Goal: Task Accomplishment & Management: Complete application form

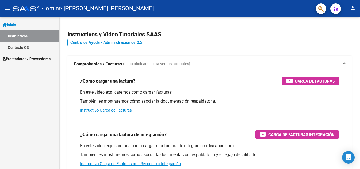
click at [15, 59] on span "Prestadores / Proveedores" at bounding box center [27, 59] width 48 height 6
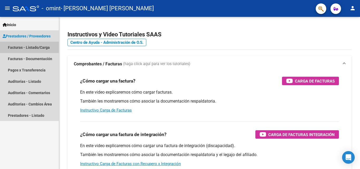
click at [17, 47] on link "Facturas - Listado/Carga" at bounding box center [29, 47] width 59 height 11
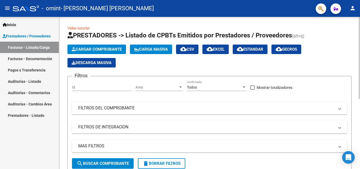
click at [102, 49] on span "Cargar Comprobante" at bounding box center [97, 49] width 50 height 5
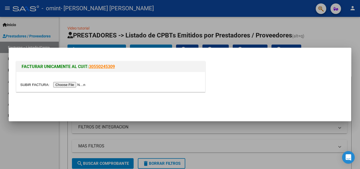
click at [76, 84] on input "file" at bounding box center [53, 85] width 67 height 6
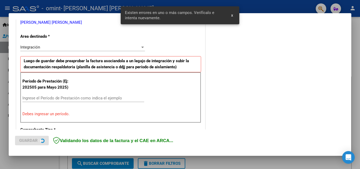
scroll to position [119, 0]
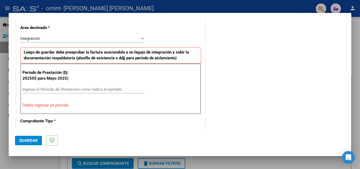
click at [42, 89] on input "Ingrese el Período de Prestación como indica el ejemplo" at bounding box center [83, 89] width 122 height 5
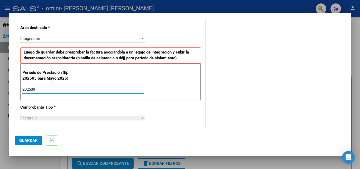
type input "202509"
click at [129, 117] on div "Factura C" at bounding box center [80, 118] width 120 height 5
click at [143, 117] on div at bounding box center [142, 118] width 5 height 4
click at [133, 118] on div "Factura C" at bounding box center [80, 118] width 120 height 5
click at [30, 141] on span "Guardar" at bounding box center [28, 140] width 18 height 5
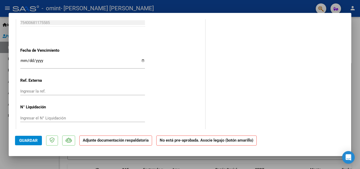
scroll to position [348, 0]
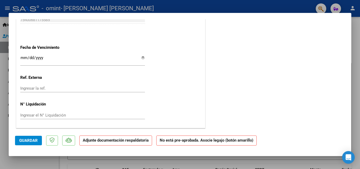
click at [107, 143] on p "Adjunte documentación respaldatoria" at bounding box center [115, 141] width 73 height 10
click at [30, 140] on span "Guardar" at bounding box center [28, 140] width 18 height 5
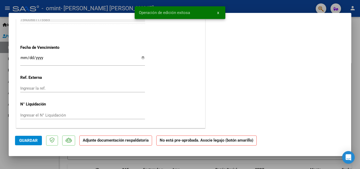
click at [113, 142] on strong "Adjunte documentación respaldatoria" at bounding box center [116, 140] width 66 height 5
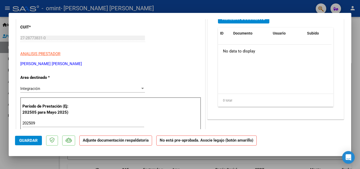
scroll to position [0, 0]
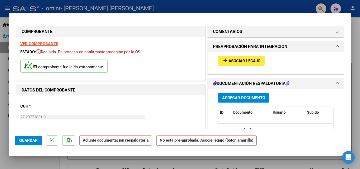
click at [244, 97] on span "Agregar Documento" at bounding box center [243, 98] width 43 height 5
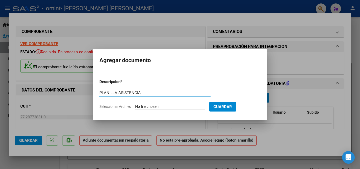
type input "PLANILLA ASISTENCIA"
click at [159, 106] on input "Seleccionar Archivo" at bounding box center [170, 106] width 70 height 5
click at [144, 106] on input "Seleccionar Archivo" at bounding box center [170, 106] width 70 height 5
type input "C:\fakepath\planilla.jpg"
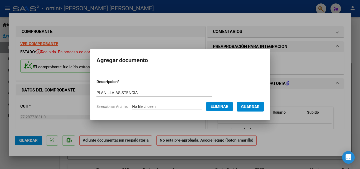
click at [256, 105] on span "Guardar" at bounding box center [250, 106] width 18 height 5
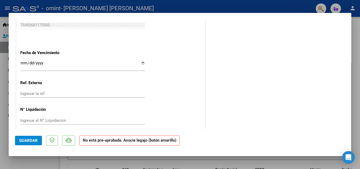
scroll to position [348, 0]
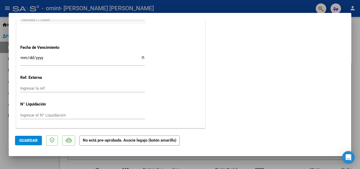
click at [28, 140] on span "Guardar" at bounding box center [28, 140] width 18 height 5
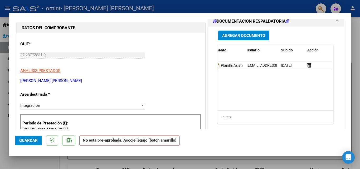
scroll to position [0, 0]
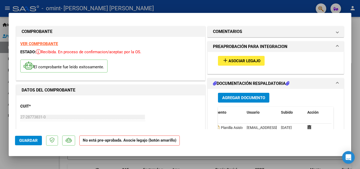
click at [337, 82] on span at bounding box center [338, 83] width 2 height 6
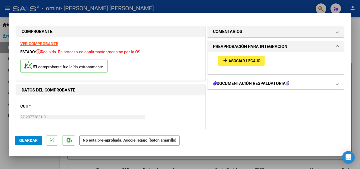
click at [337, 82] on span at bounding box center [338, 83] width 2 height 6
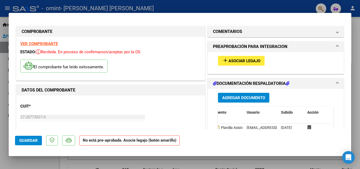
click at [211, 82] on mat-expansion-panel-header "DOCUMENTACIÓN RESPALDATORIA" at bounding box center [276, 83] width 136 height 11
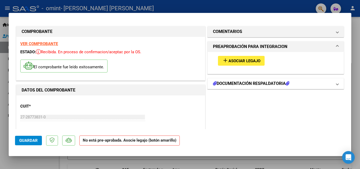
click at [211, 82] on mat-expansion-panel-header "DOCUMENTACIÓN RESPALDATORIA" at bounding box center [276, 83] width 136 height 11
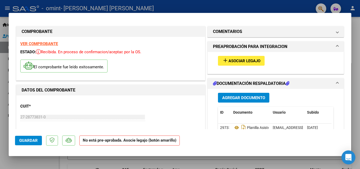
click at [347, 155] on icon "Open Intercom Messenger" at bounding box center [349, 157] width 6 height 7
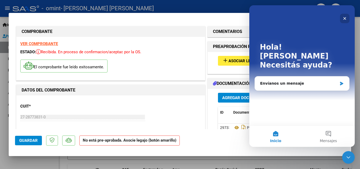
click at [344, 18] on icon "Cerrar" at bounding box center [345, 18] width 4 height 4
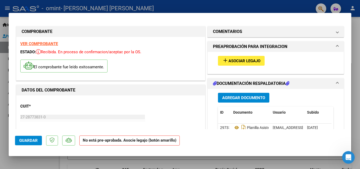
click at [245, 60] on span "Asociar Legajo" at bounding box center [245, 61] width 32 height 5
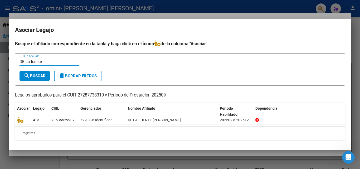
type input "DE La fuente"
click at [36, 74] on span "search Buscar" at bounding box center [35, 76] width 22 height 5
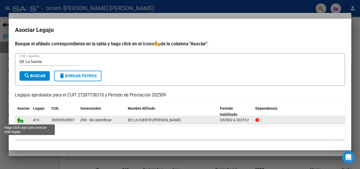
click at [22, 120] on icon at bounding box center [20, 120] width 6 height 6
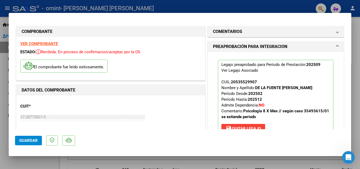
click at [357, 41] on div at bounding box center [180, 84] width 360 height 169
type input "$ 0,00"
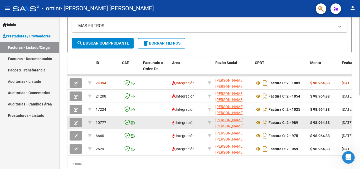
scroll to position [132, 0]
